Goal: Complete application form

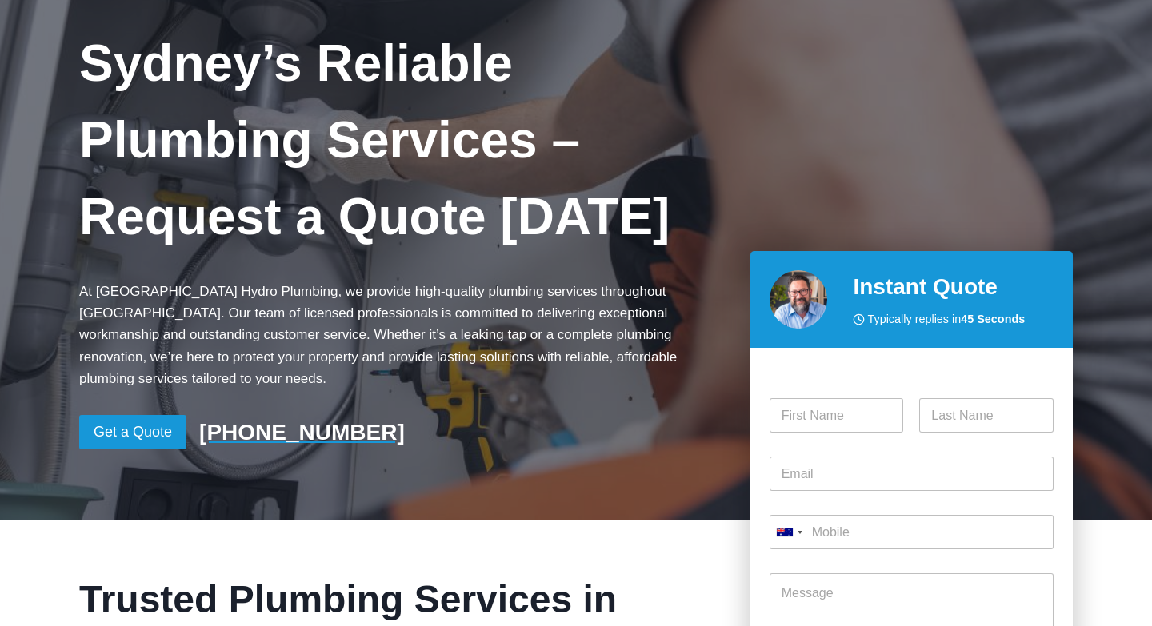
scroll to position [122, 0]
click at [823, 399] on input "First" at bounding box center [836, 416] width 134 height 34
type input "[PERSON_NAME]"
click at [981, 400] on input "Last" at bounding box center [986, 416] width 134 height 34
type input "[PERSON_NAME]"
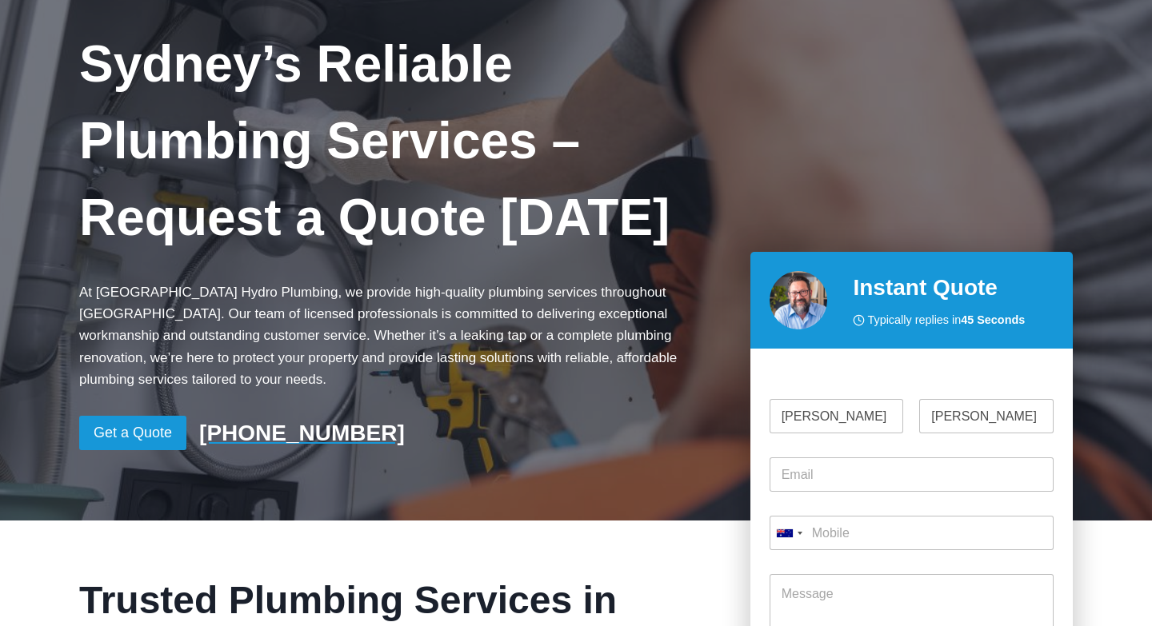
click at [891, 472] on div "Email *" at bounding box center [911, 475] width 284 height 58
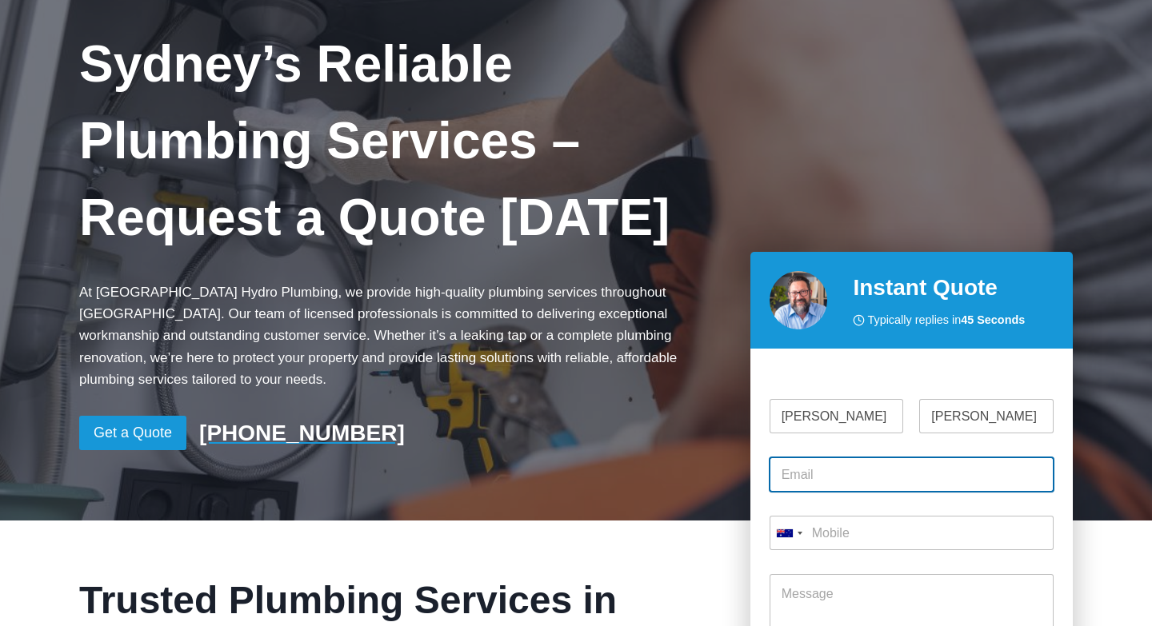
click at [877, 458] on input "Email *" at bounding box center [911, 475] width 284 height 34
type input "[EMAIL_ADDRESS][DOMAIN_NAME]"
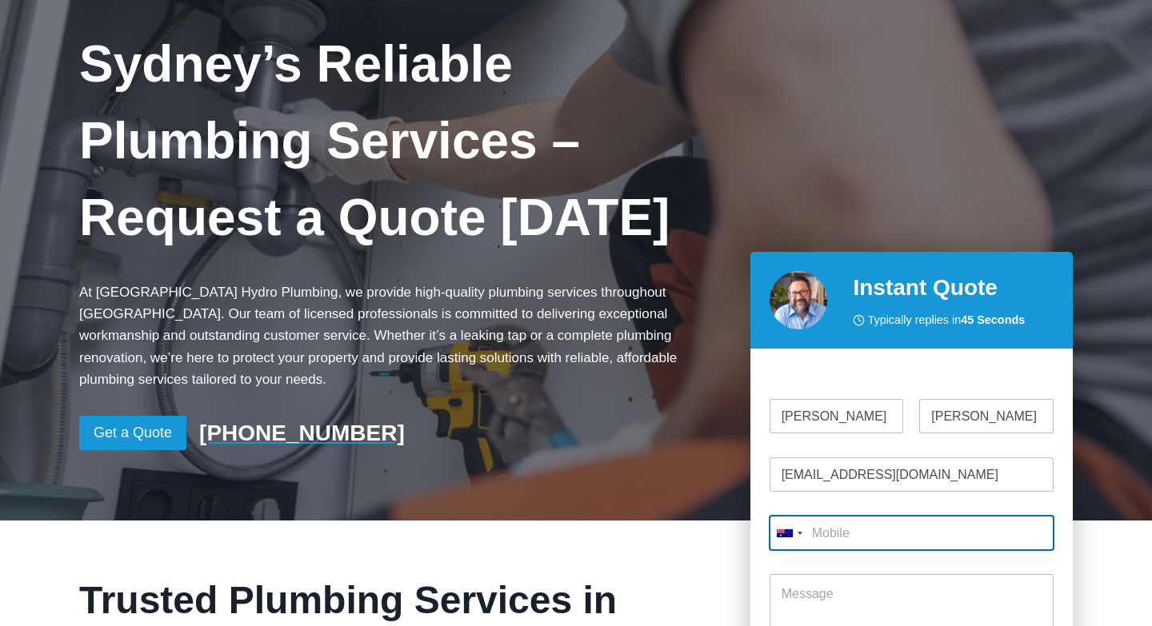
click at [906, 516] on input "Mobile *" at bounding box center [911, 533] width 284 height 34
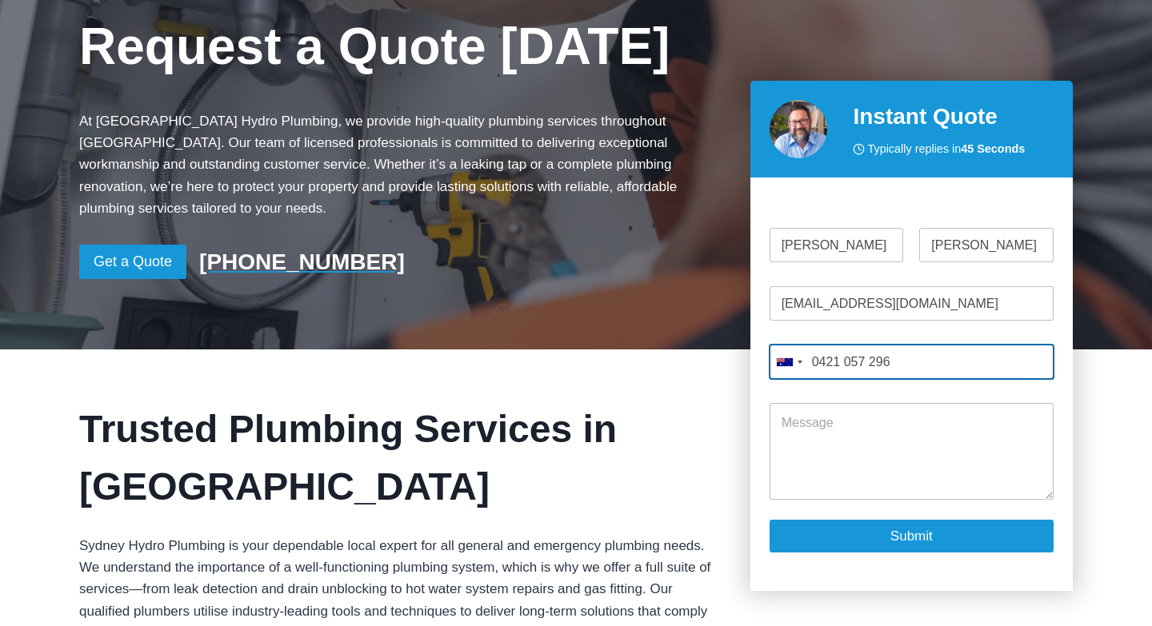
scroll to position [298, 0]
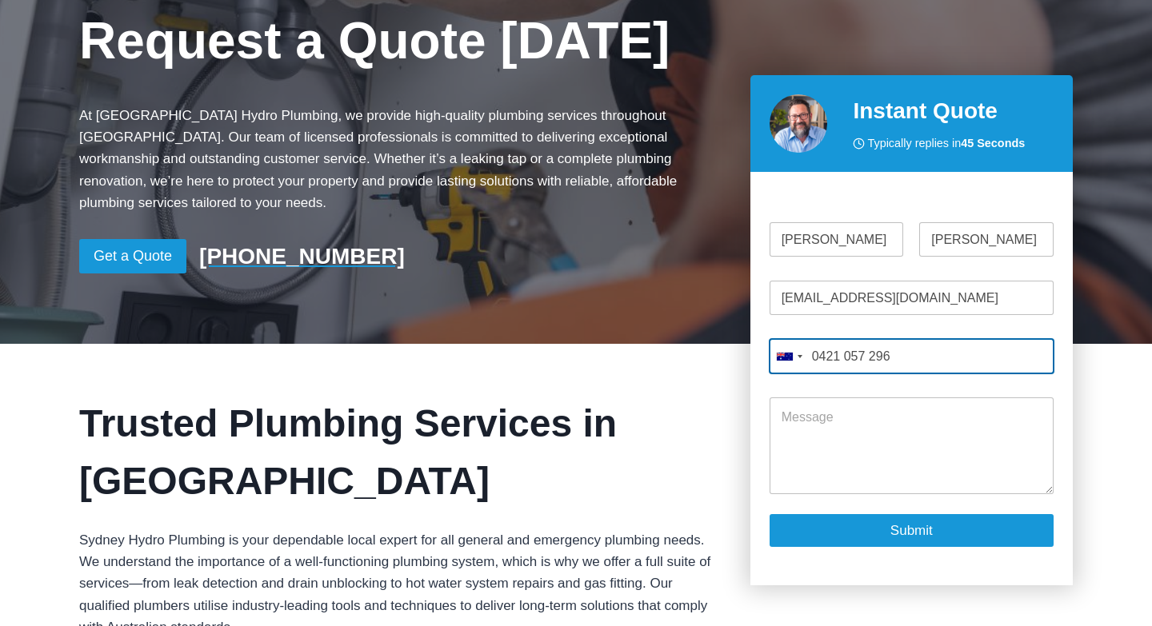
type input "0421 057 296"
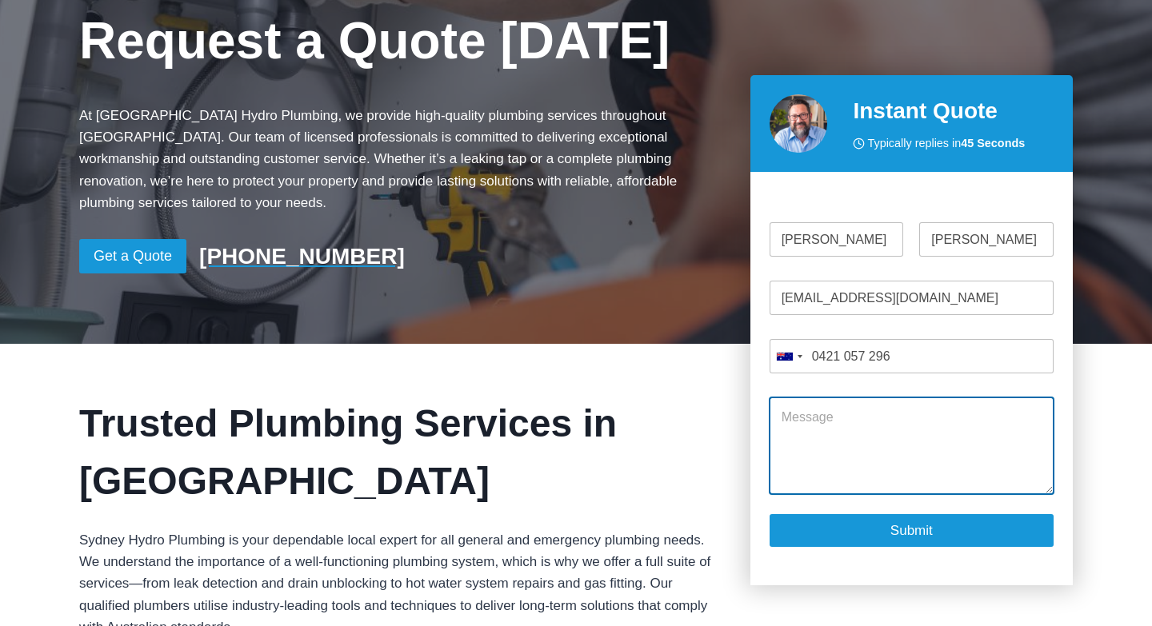
click at [824, 398] on textarea "Message" at bounding box center [911, 446] width 284 height 96
paste textarea "Pipe and Cable locating: CCTV inspection and location of: Sewer pipe Storm wate…"
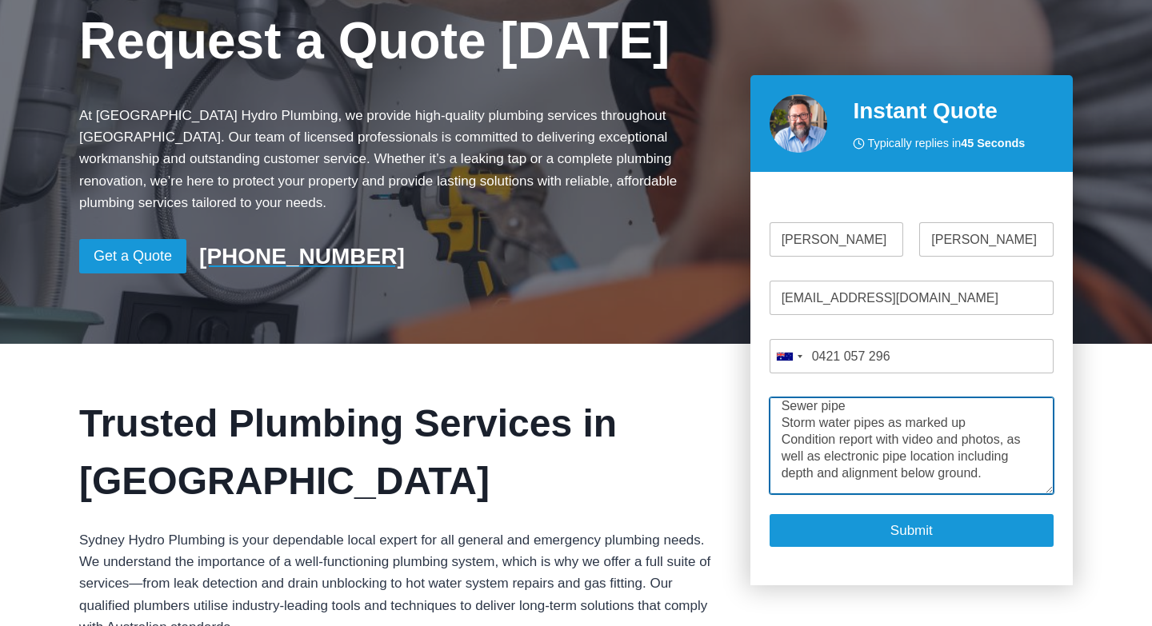
scroll to position [77, 0]
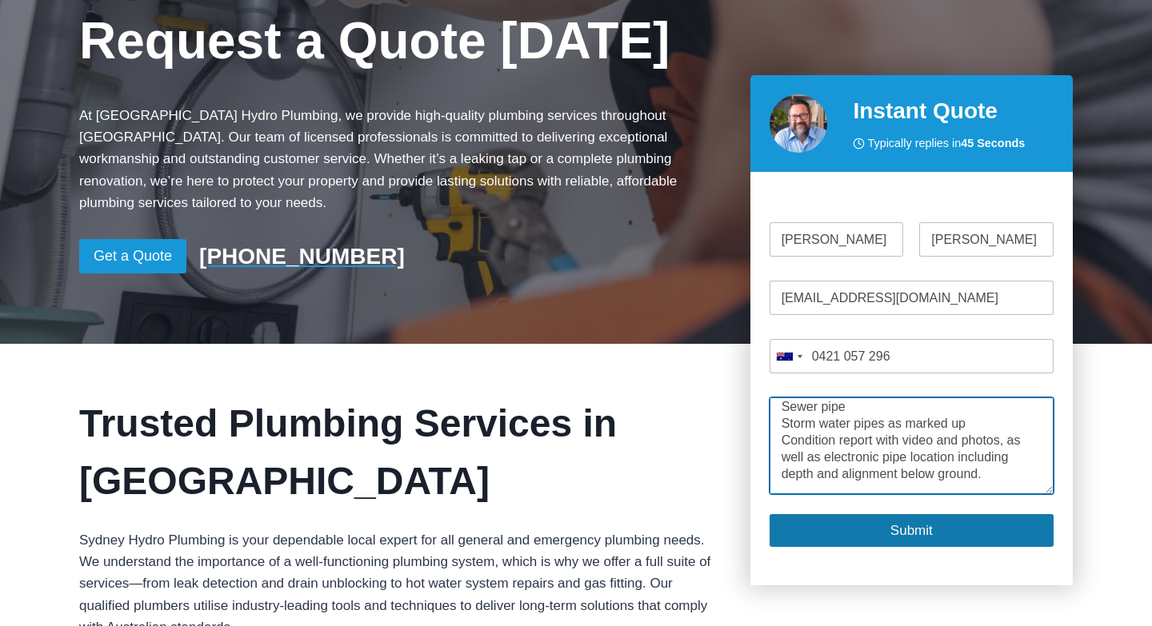
type textarea "Hello - can you provide a quote for Pipe and Cable locating: CCTV inspection an…"
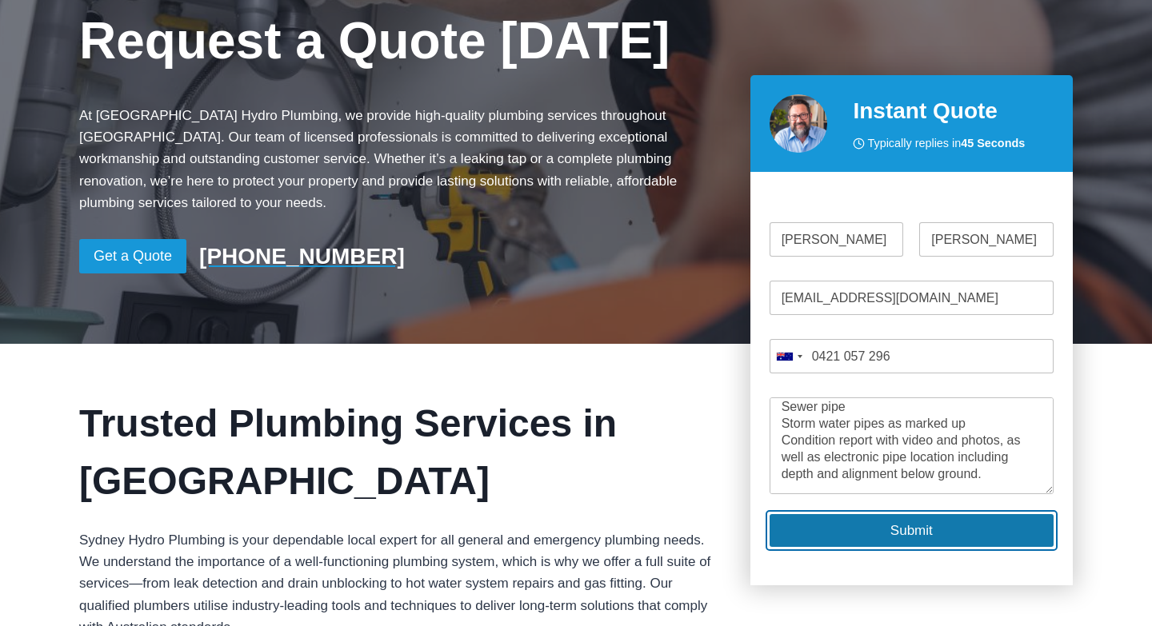
click at [915, 514] on button "Submit" at bounding box center [911, 530] width 284 height 33
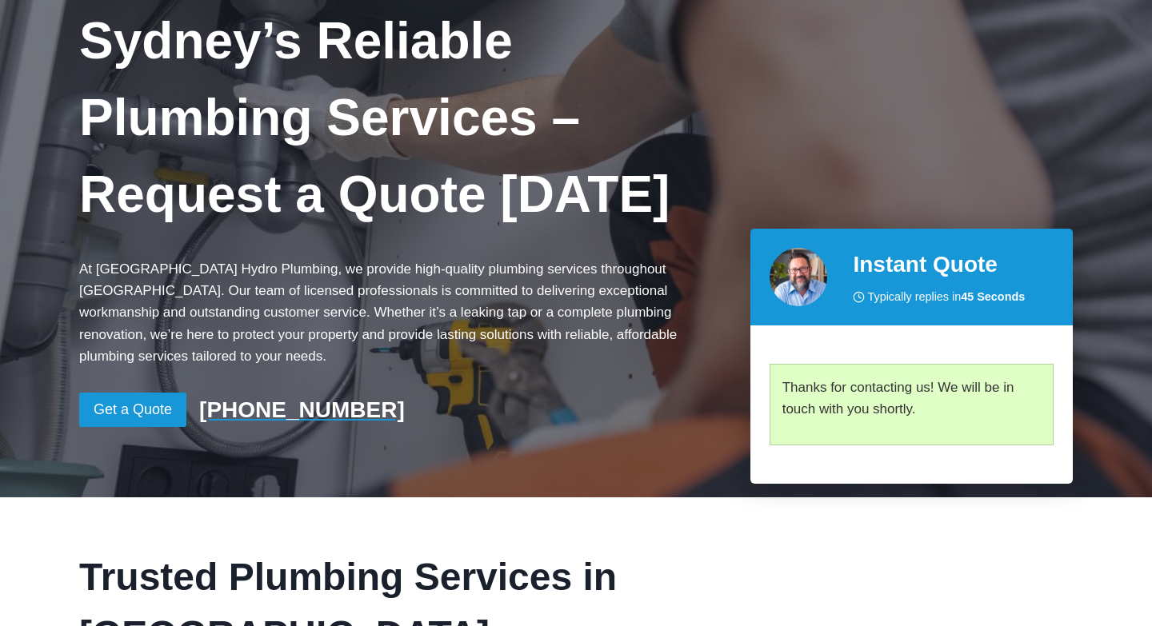
scroll to position [0, 0]
